Goal: Task Accomplishment & Management: Use online tool/utility

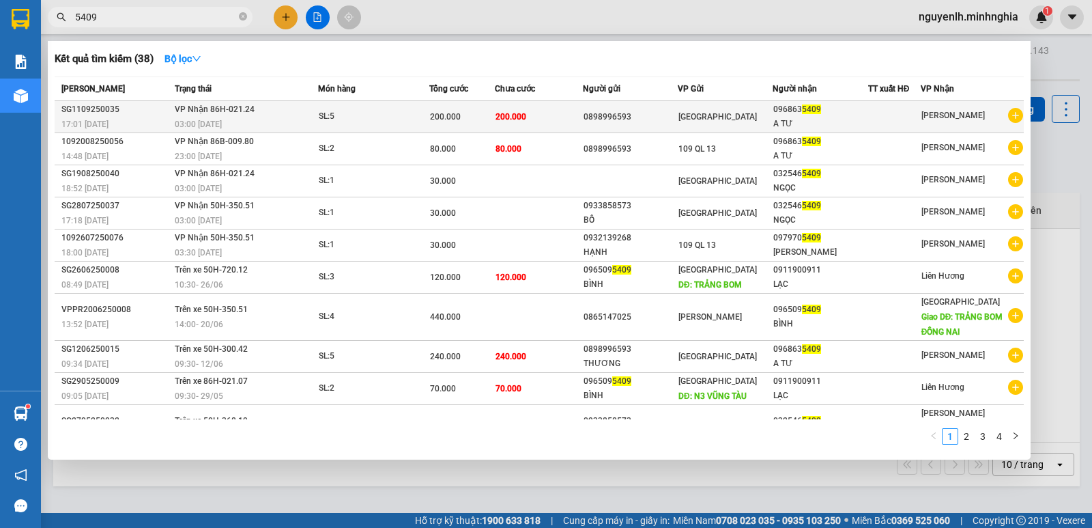
type input "5409"
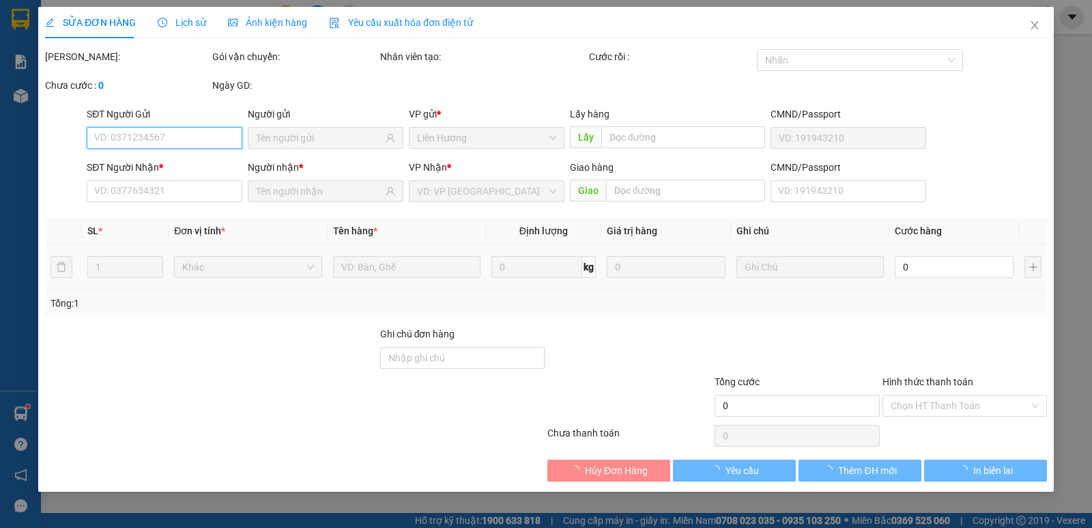
type input "0898996593"
type input "0968635409"
type input "A TƯ"
type input "200.000"
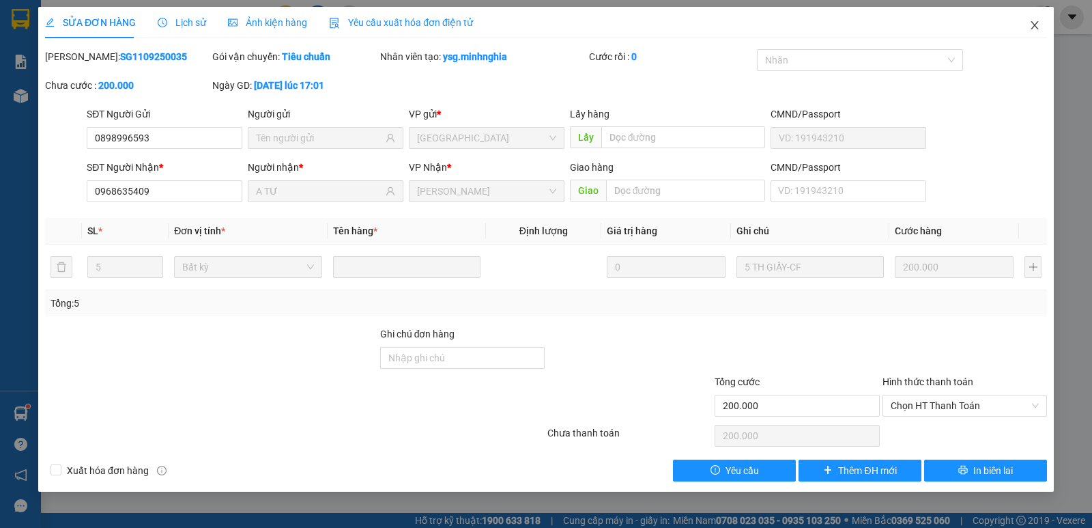
drag, startPoint x: 1035, startPoint y: 23, endPoint x: 1024, endPoint y: 24, distance: 10.3
click at [1030, 23] on icon "close" at bounding box center [1034, 25] width 11 height 11
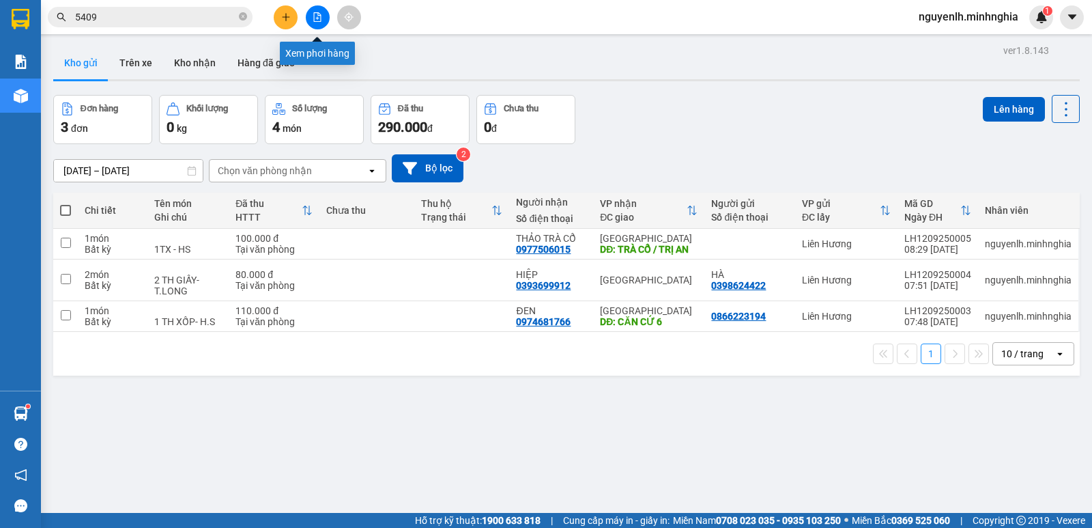
click at [319, 14] on icon "file-add" at bounding box center [318, 17] width 8 height 10
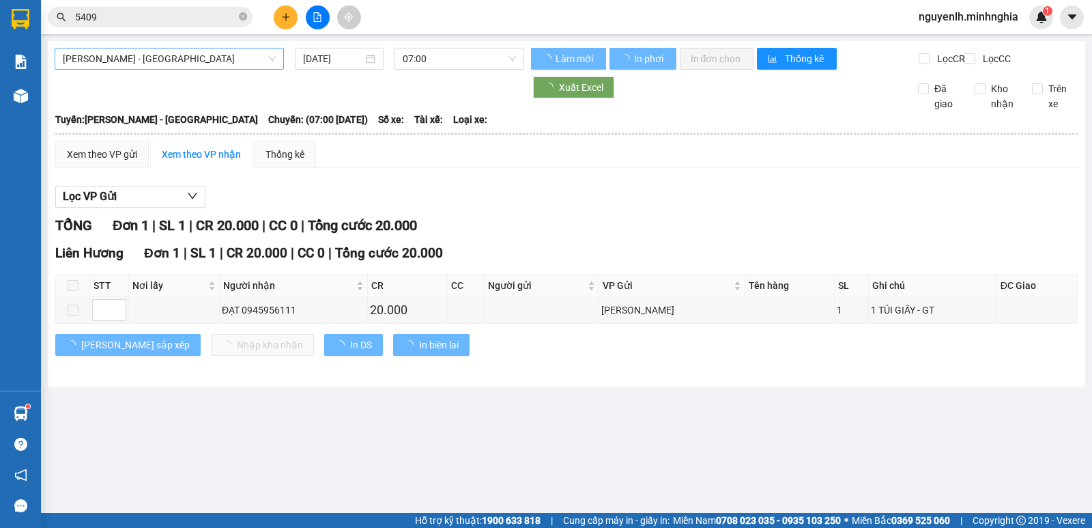
click at [150, 66] on span "[PERSON_NAME] - [GEOGRAPHIC_DATA]" at bounding box center [169, 58] width 213 height 20
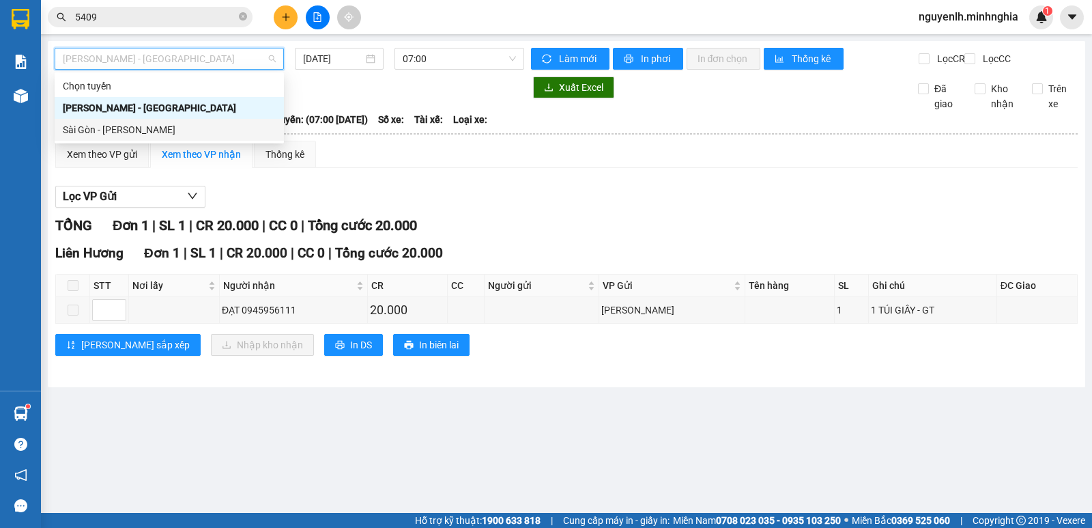
drag, startPoint x: 169, startPoint y: 132, endPoint x: 358, endPoint y: 114, distance: 189.2
click at [171, 133] on div "Sài Gòn - [PERSON_NAME]" at bounding box center [169, 129] width 213 height 15
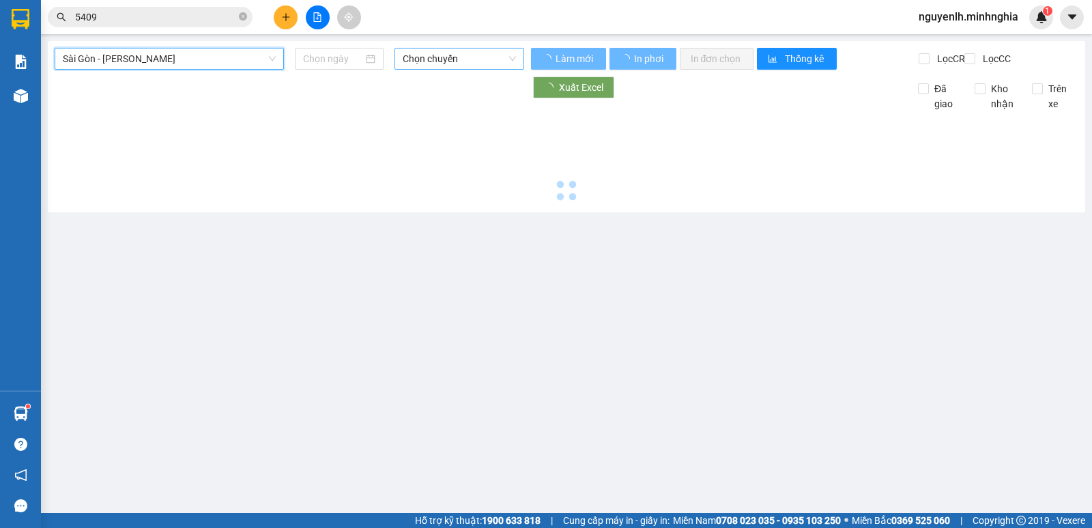
type input "[DATE]"
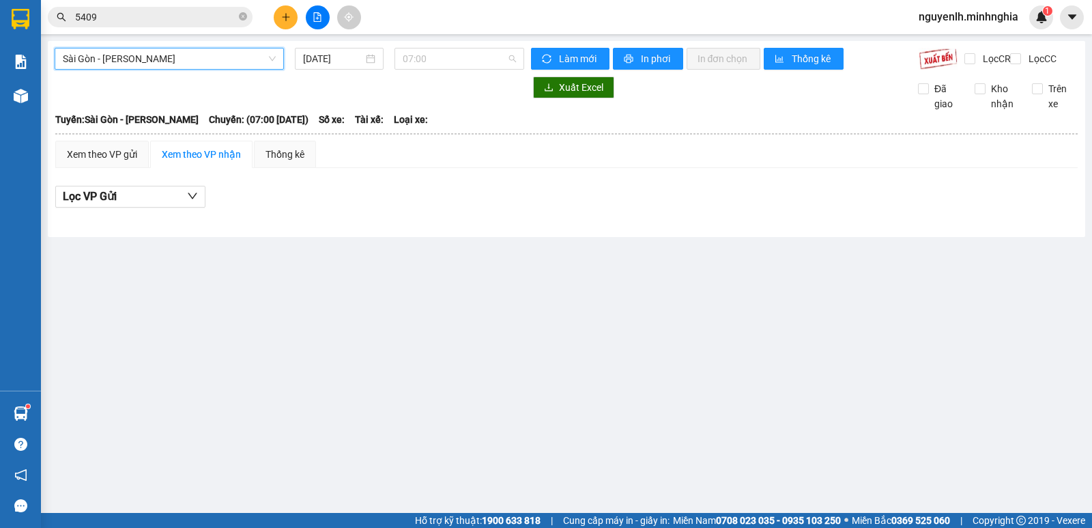
drag, startPoint x: 450, startPoint y: 53, endPoint x: 451, endPoint y: 104, distance: 51.2
click at [450, 57] on span "07:00" at bounding box center [459, 58] width 113 height 20
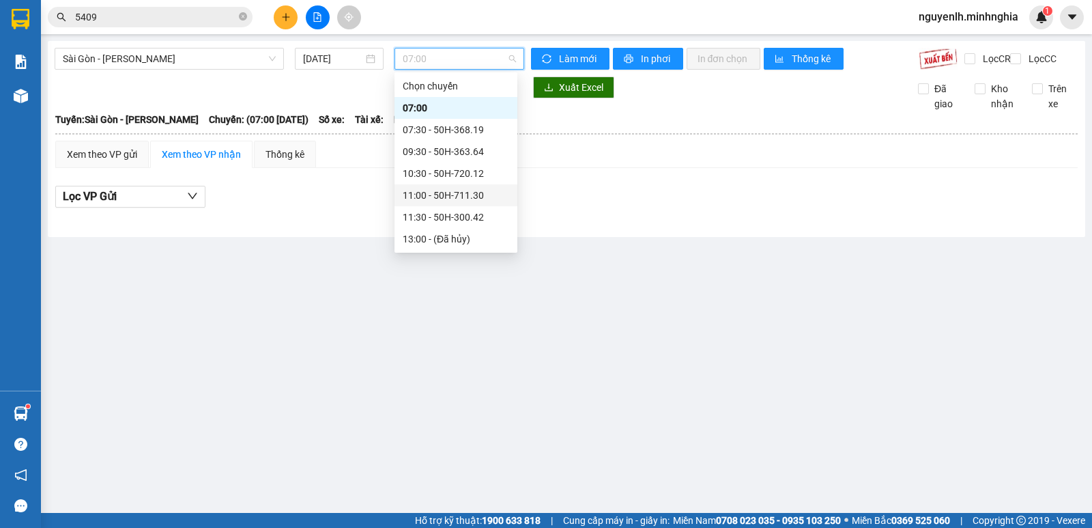
scroll to position [136, 0]
